Goal: Browse casually

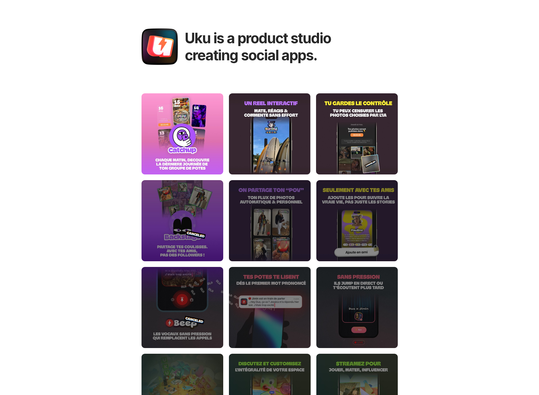
click at [455, 166] on div "Uku is a product studio creating social apps. © [DOMAIN_NAME] 2024 Contact" at bounding box center [269, 241] width 539 height 483
drag, startPoint x: 188, startPoint y: 38, endPoint x: 313, endPoint y: 65, distance: 128.0
click at [313, 65] on header "Uku is a product studio creating social apps." at bounding box center [269, 39] width 285 height 79
copy h1 "Uku is a product studio creating social apps."
click at [448, 211] on div "Uku is a product studio creating social apps. © [DOMAIN_NAME] 2024 Contact" at bounding box center [269, 241] width 539 height 483
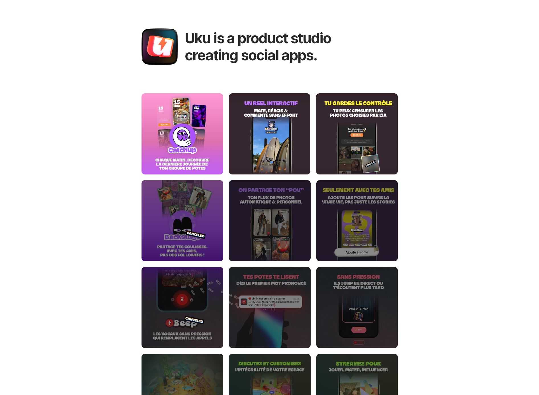
scroll to position [87, 0]
